Goal: Information Seeking & Learning: Learn about a topic

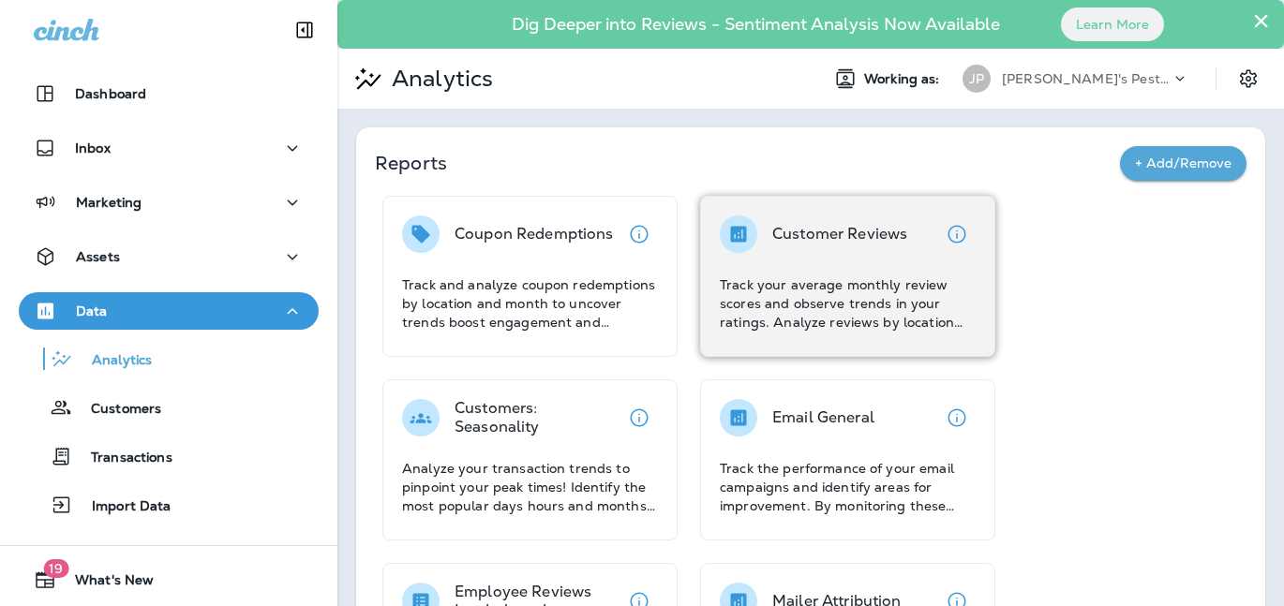
click at [820, 291] on p "Track your average monthly review scores and observe trends in your ratings. An…" at bounding box center [848, 304] width 256 height 56
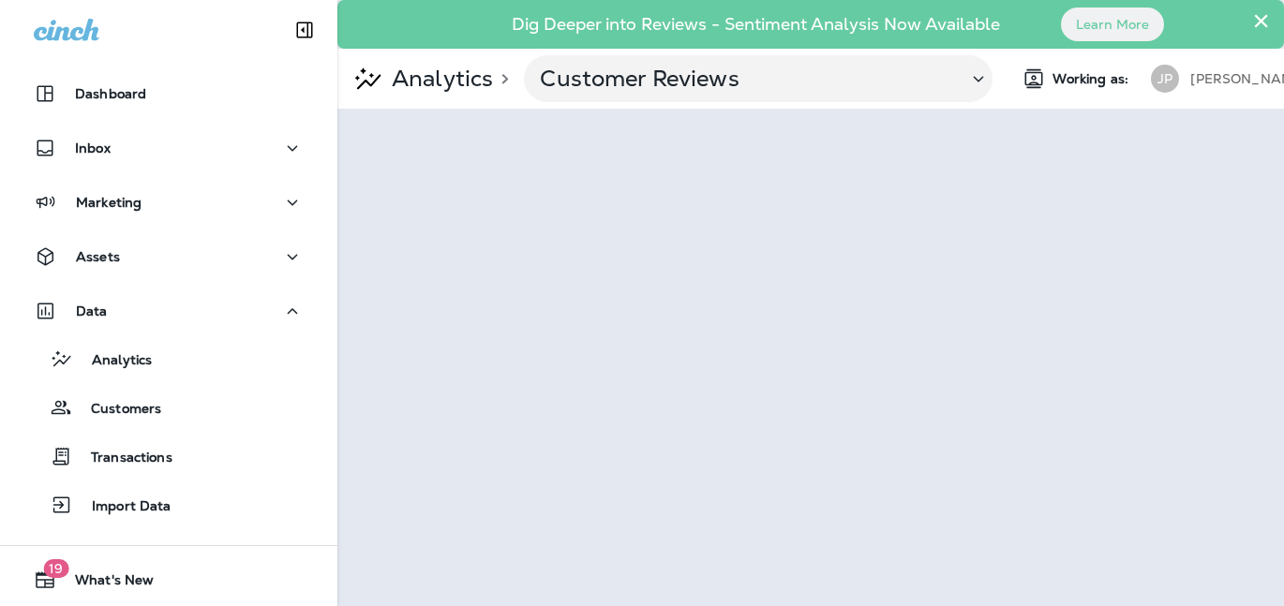
click at [1237, 74] on p "[PERSON_NAME]'s Pest Control - [GEOGRAPHIC_DATA]" at bounding box center [1274, 78] width 169 height 15
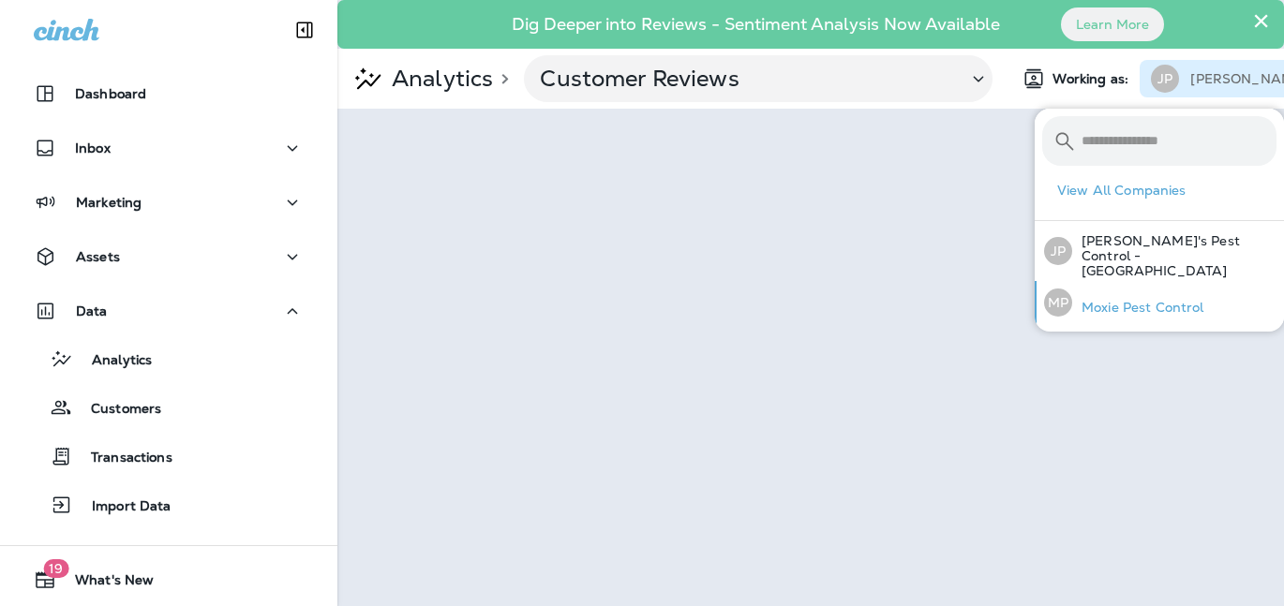
click at [1121, 300] on p "Moxie Pest Control" at bounding box center [1138, 307] width 132 height 15
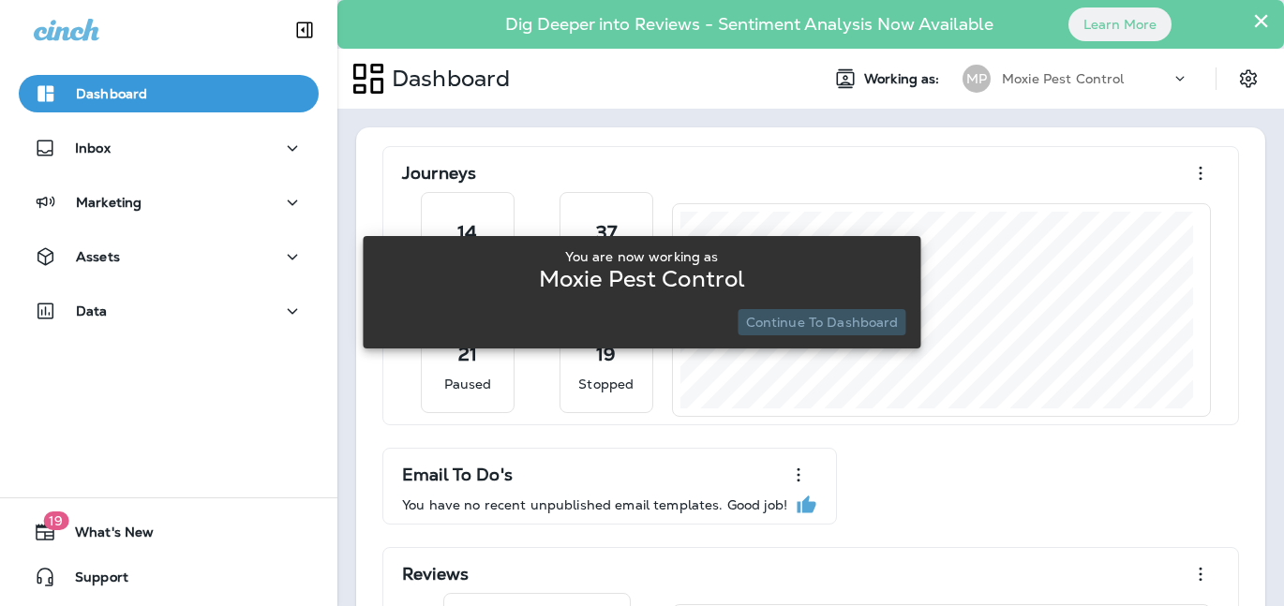
click at [847, 319] on p "Continue to Dashboard" at bounding box center [822, 322] width 153 height 15
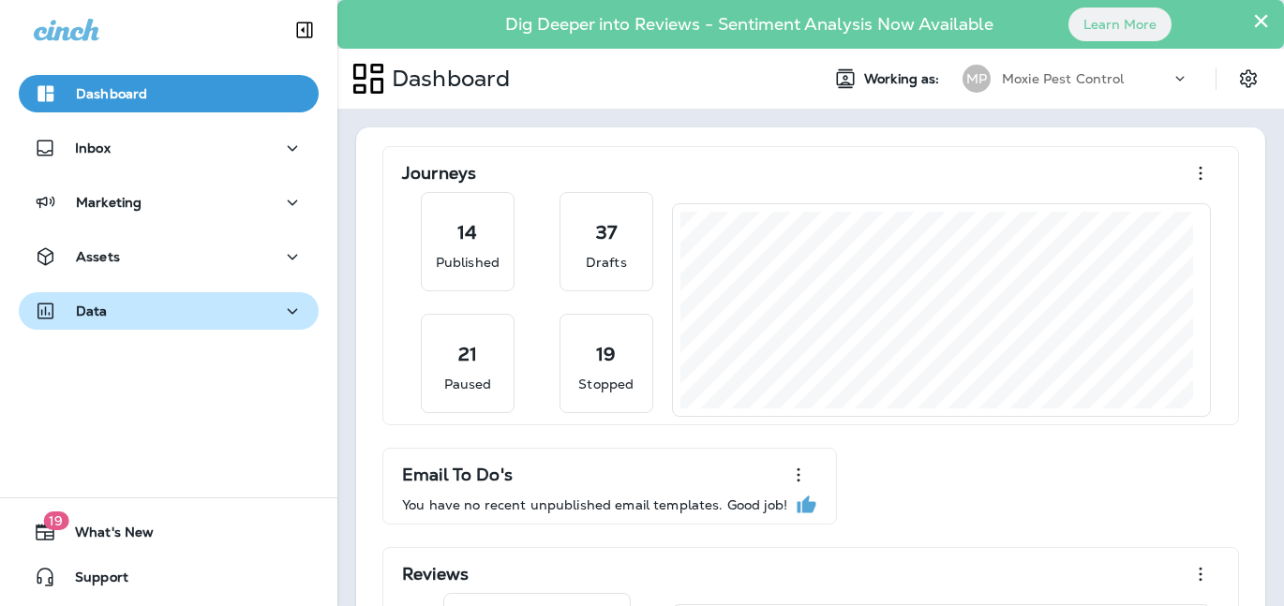
click at [132, 321] on div "Data" at bounding box center [169, 311] width 270 height 23
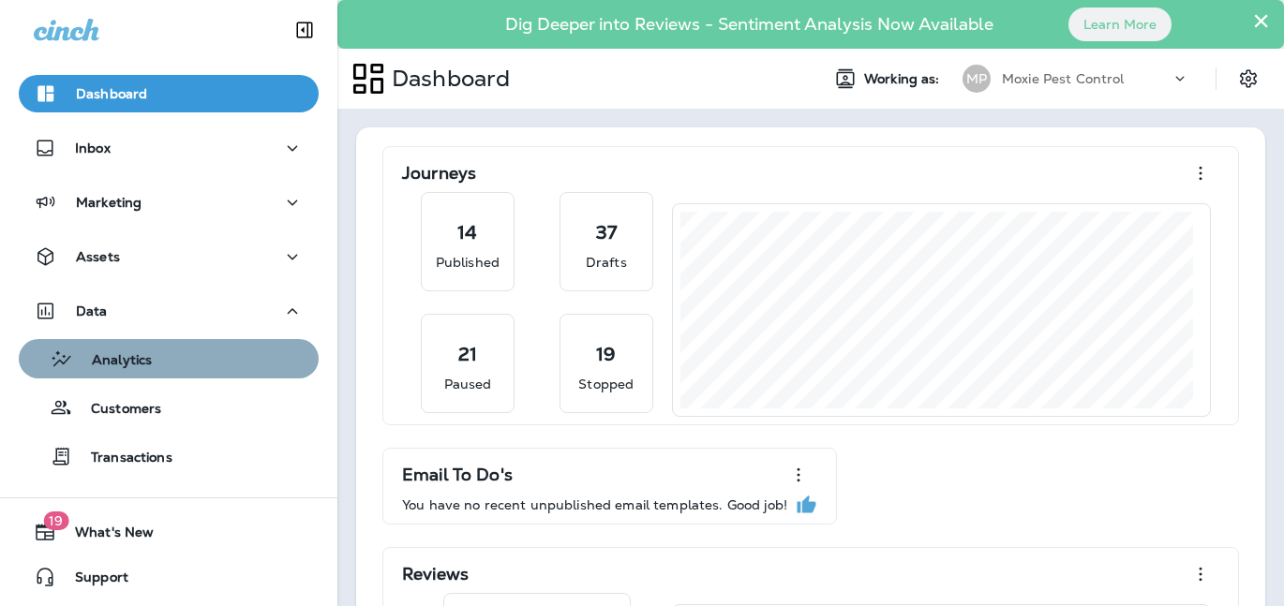
click at [220, 353] on div "Analytics" at bounding box center [168, 359] width 285 height 28
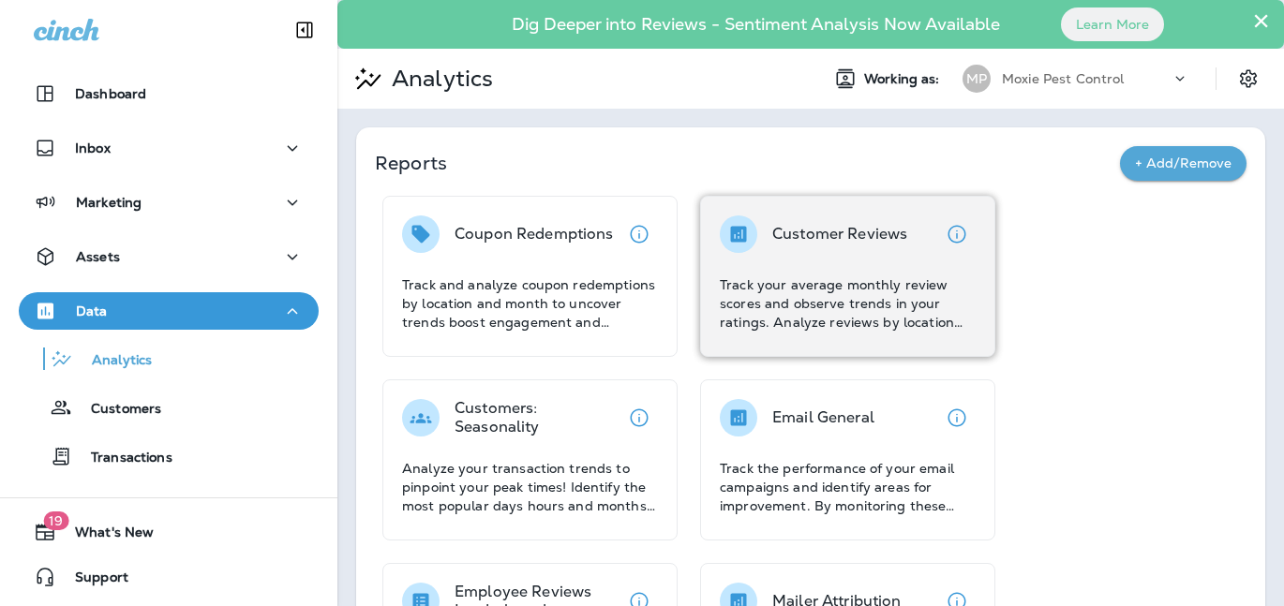
click at [816, 276] on p "Track your average monthly review scores and observe trends in your ratings. An…" at bounding box center [848, 304] width 256 height 56
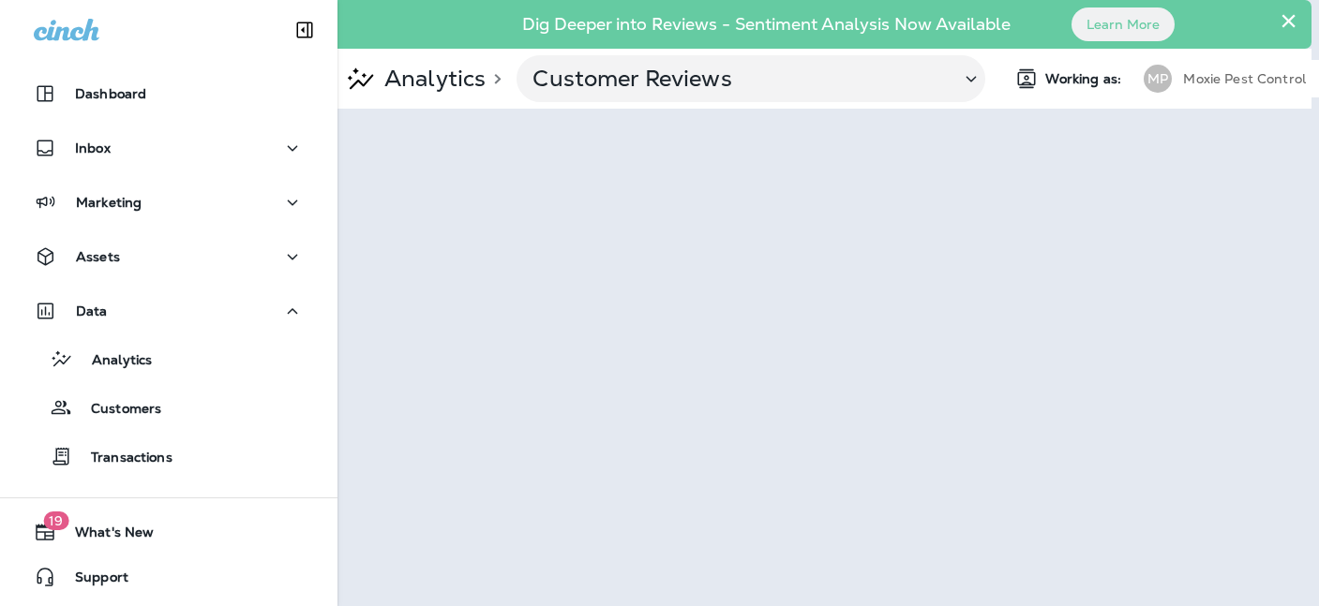
scroll to position [0, 72]
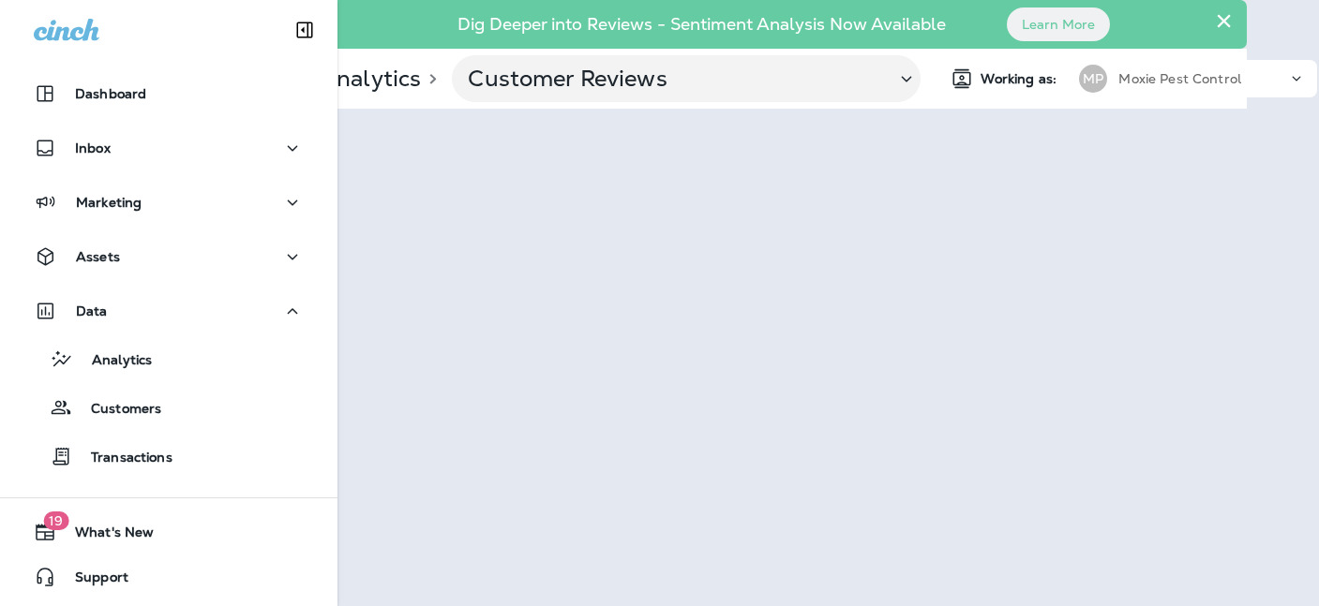
click at [1231, 15] on button "×" at bounding box center [1224, 21] width 18 height 30
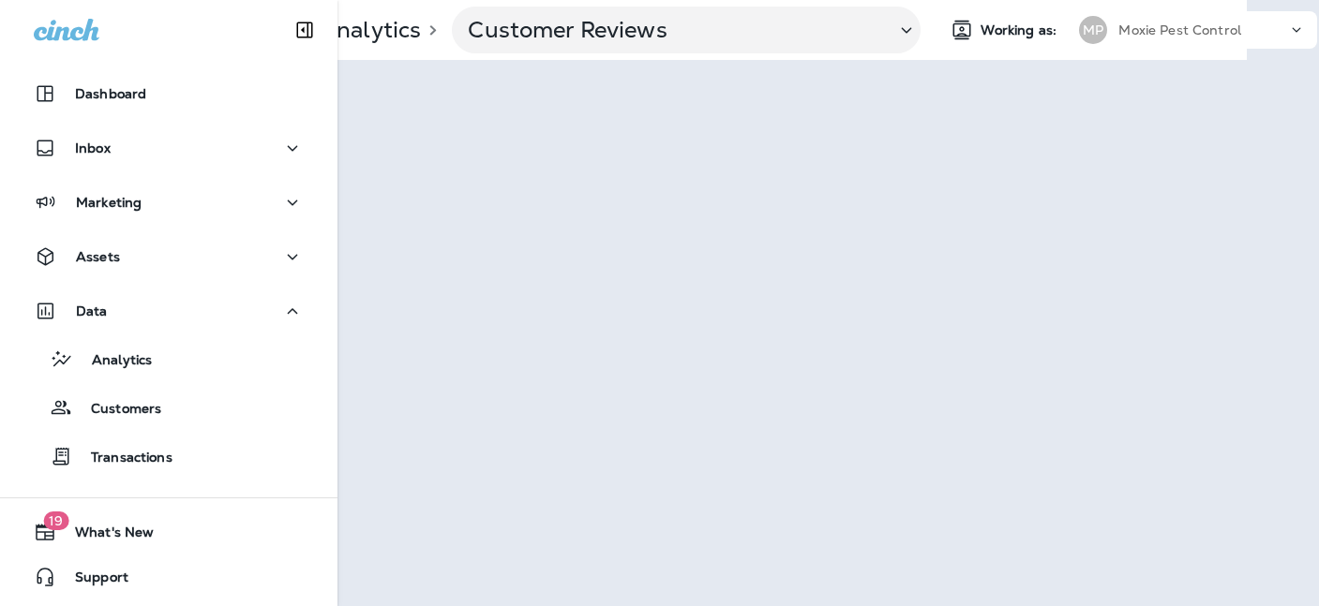
scroll to position [0, 0]
